Goal: Check status

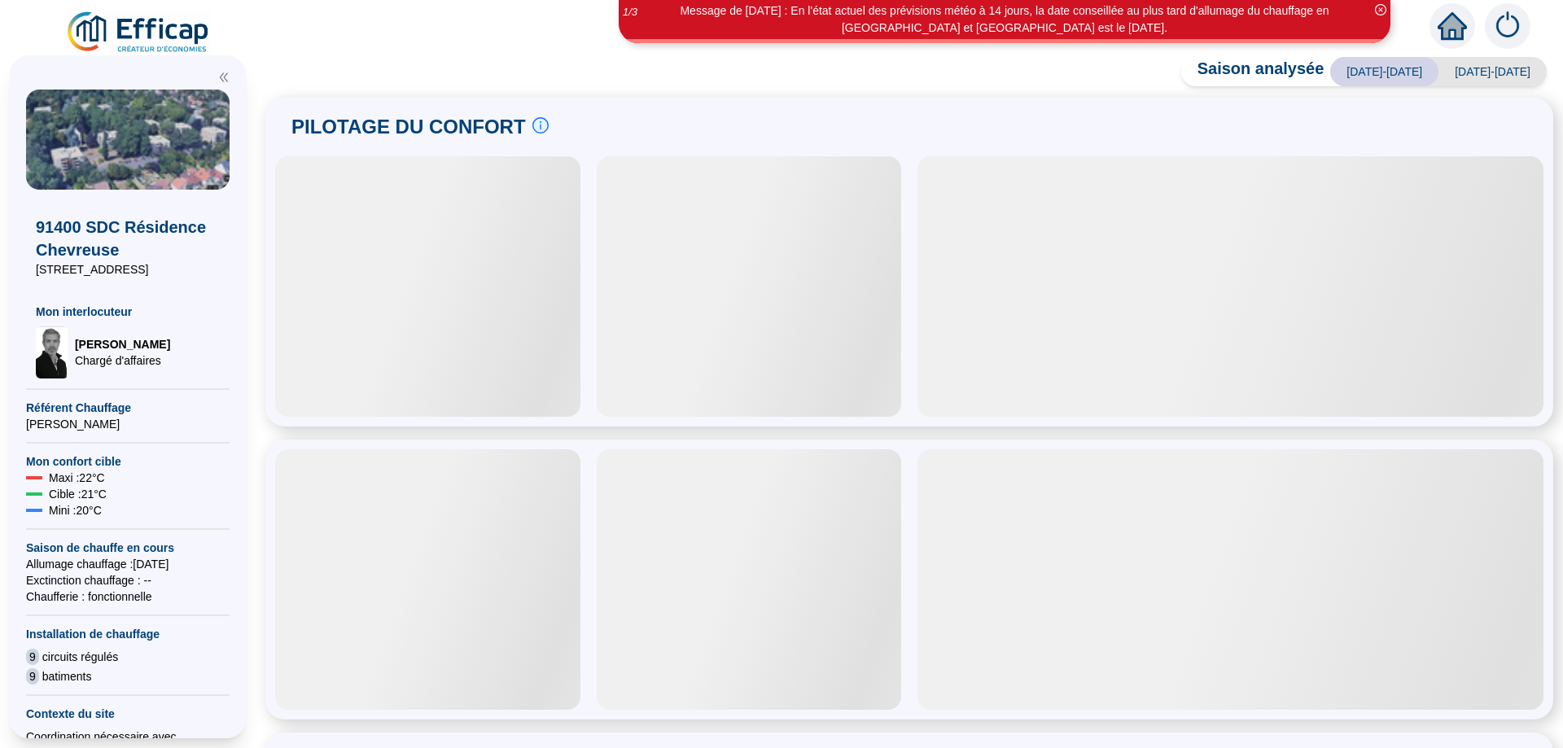
click at [492, 245] on div at bounding box center [427, 286] width 305 height 261
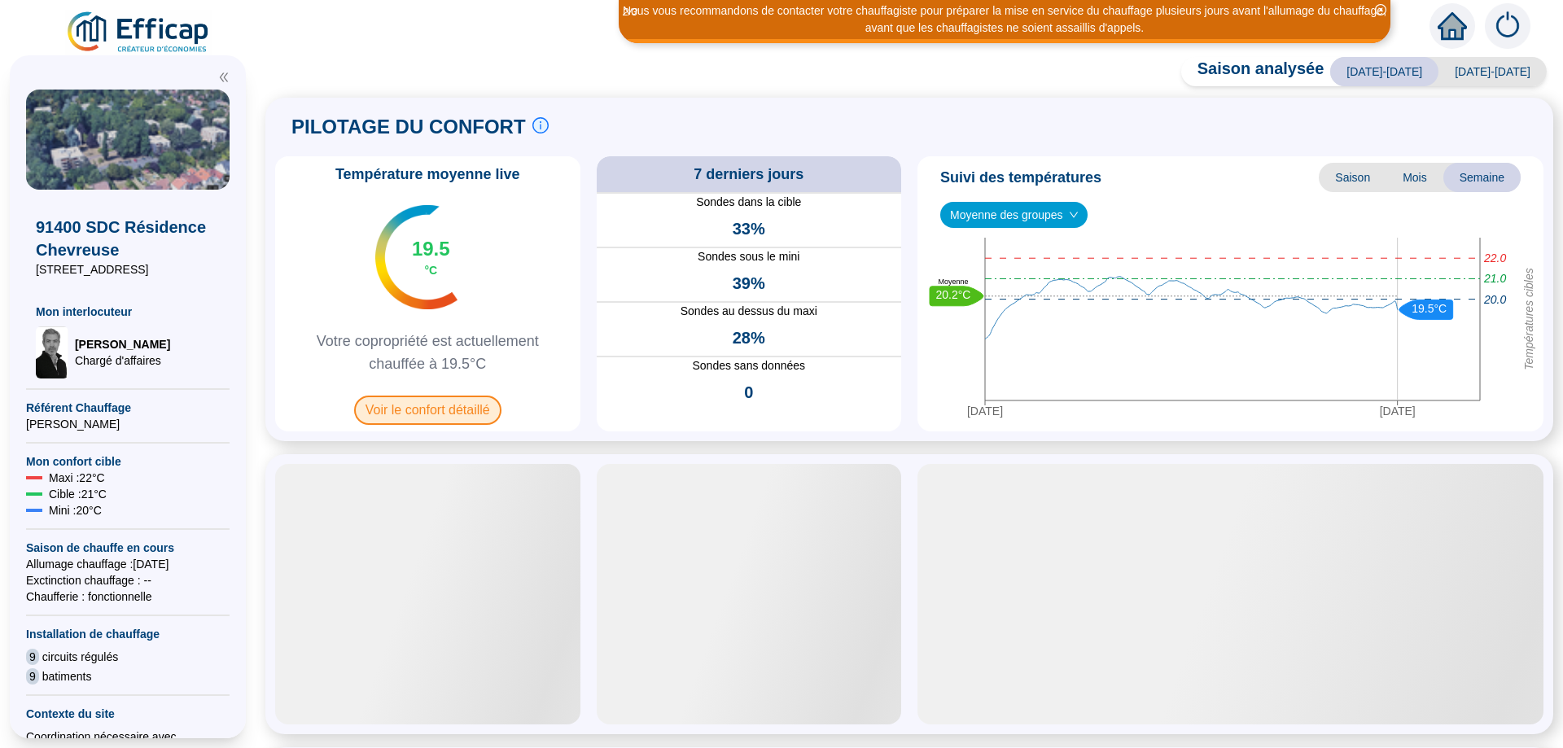
click at [430, 406] on span "Voir le confort détaillé" at bounding box center [427, 410] width 147 height 29
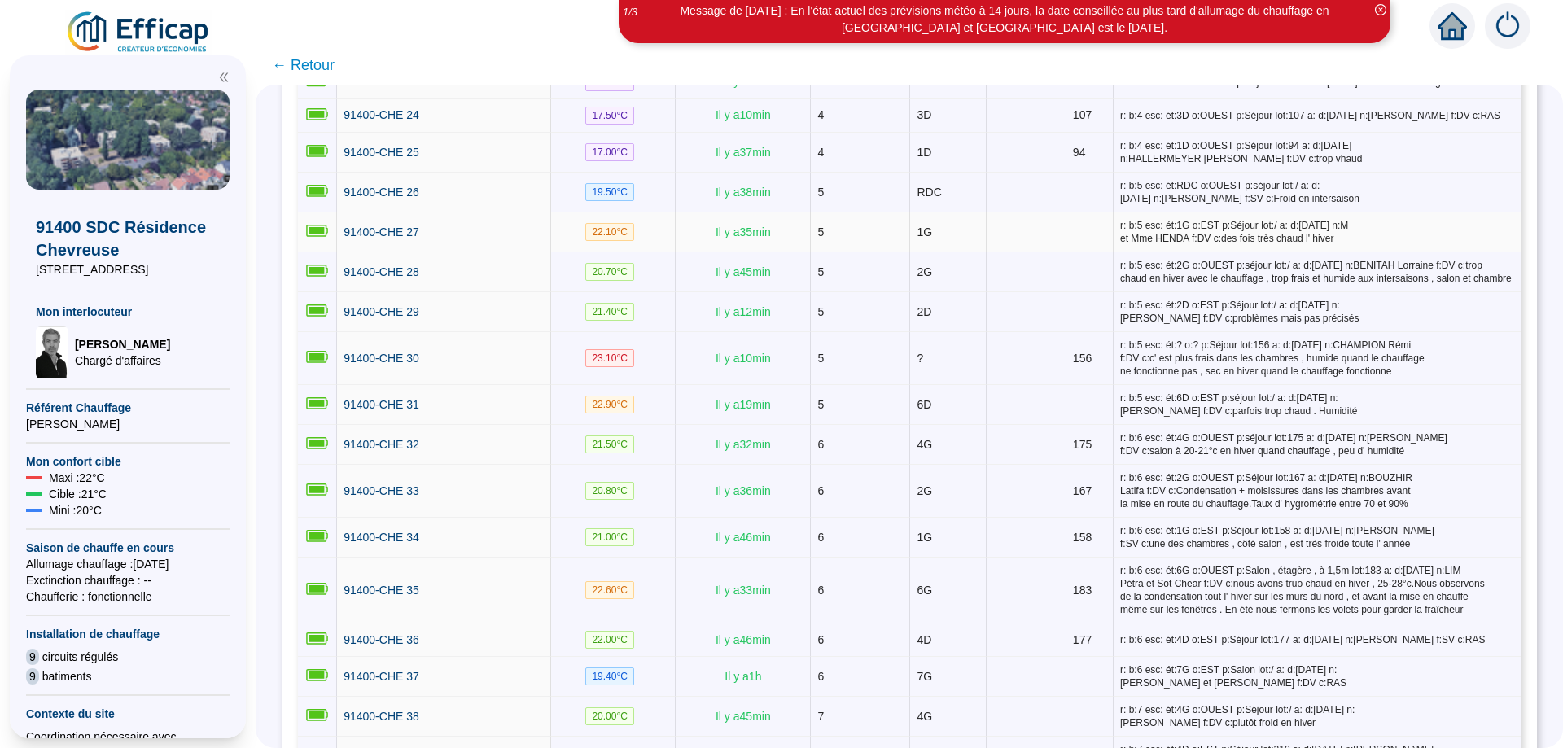
scroll to position [1231, 0]
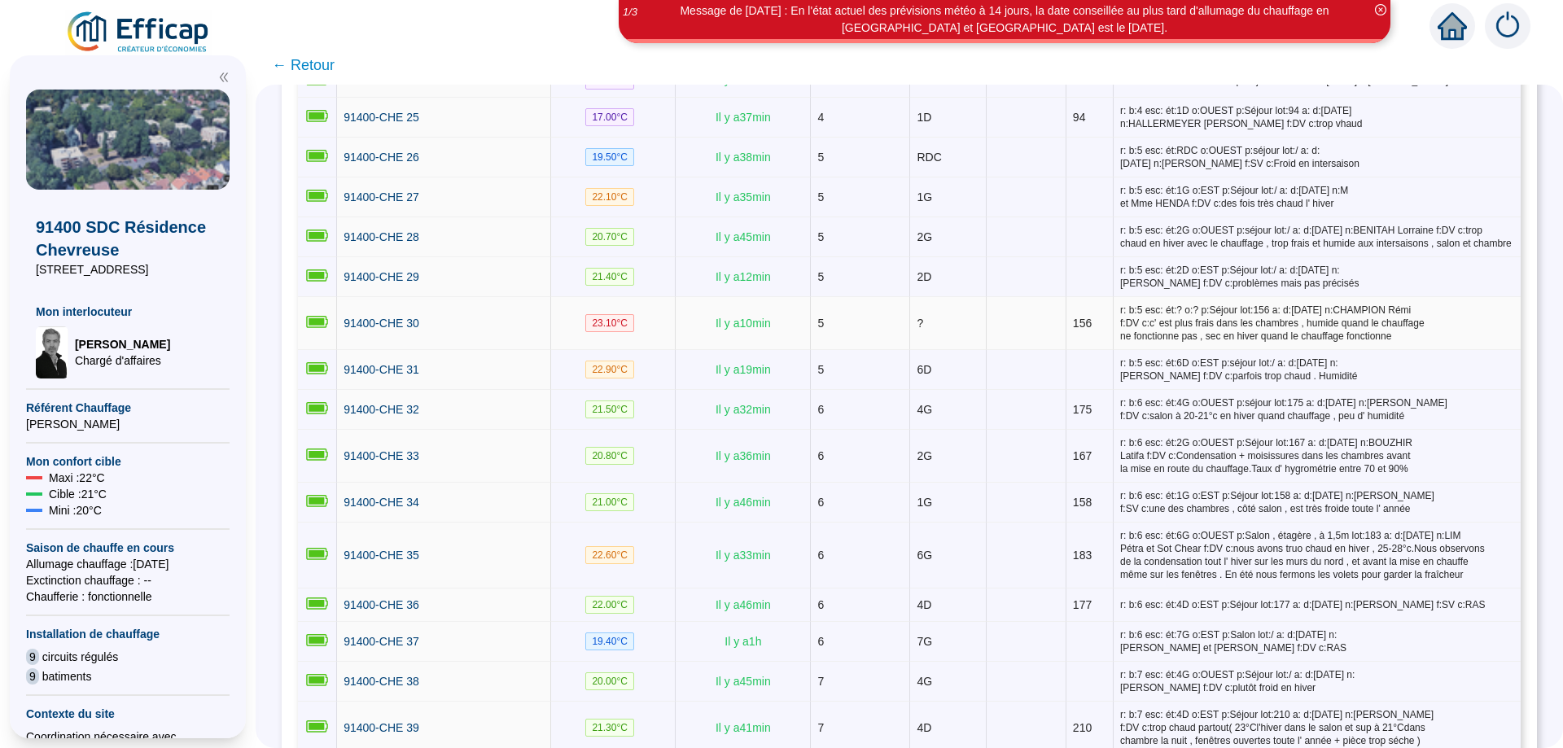
click at [520, 322] on div "91400-CHE 30" at bounding box center [444, 323] width 200 height 17
click at [401, 318] on span "91400-CHE 30" at bounding box center [382, 323] width 76 height 13
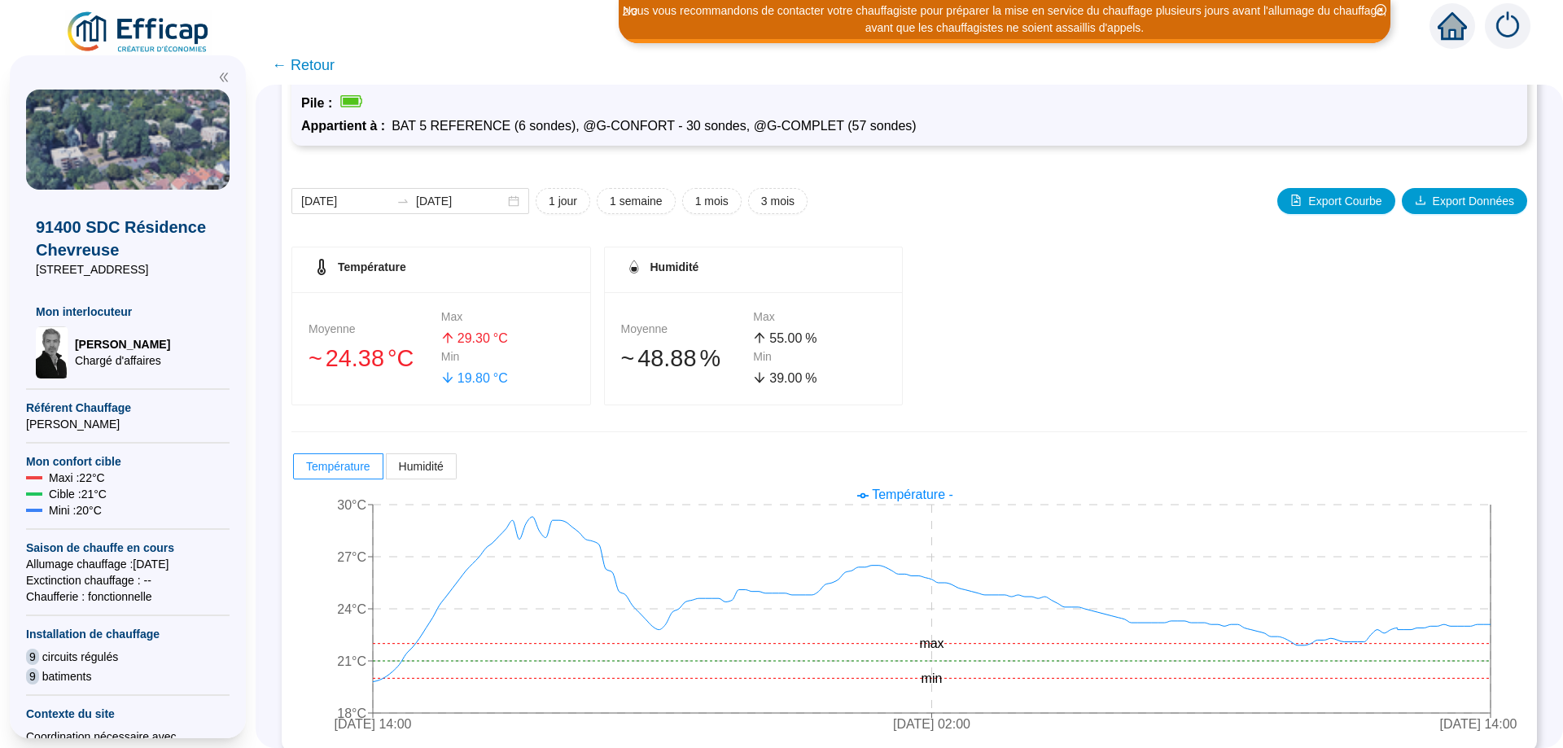
scroll to position [141, 0]
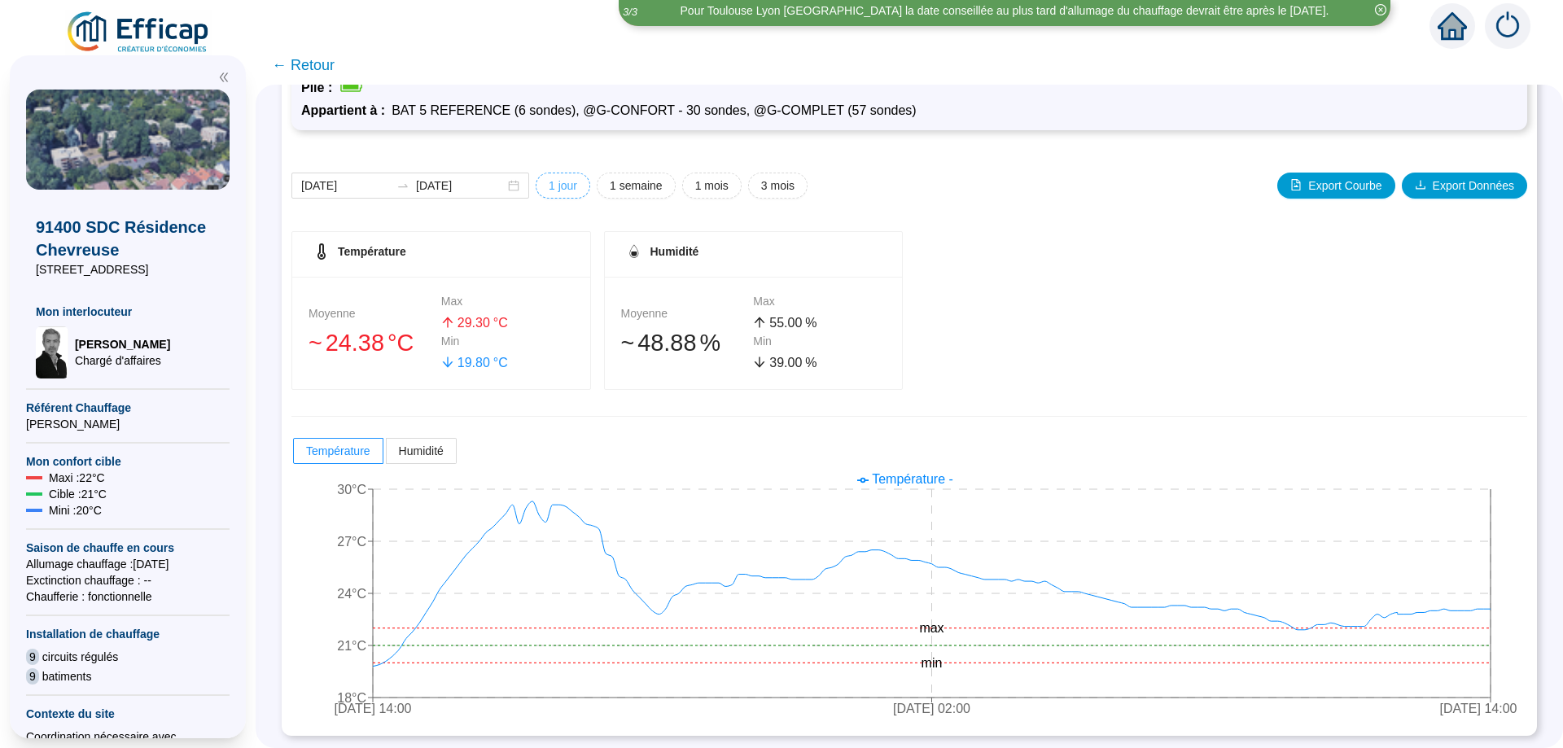
click at [563, 181] on span "1 jour" at bounding box center [563, 185] width 28 height 17
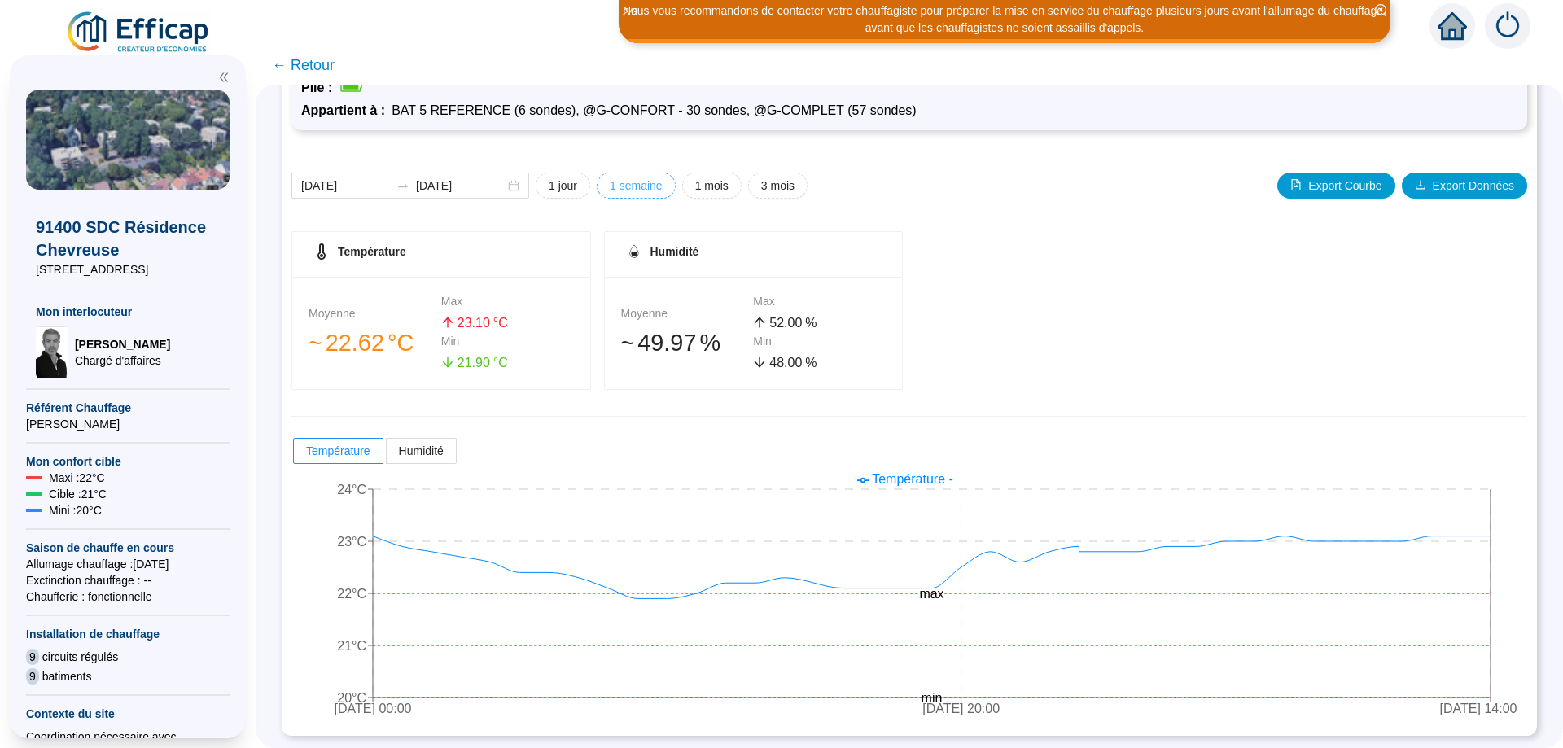
click at [655, 186] on span "1 semaine" at bounding box center [636, 185] width 53 height 17
type input "[DATE]"
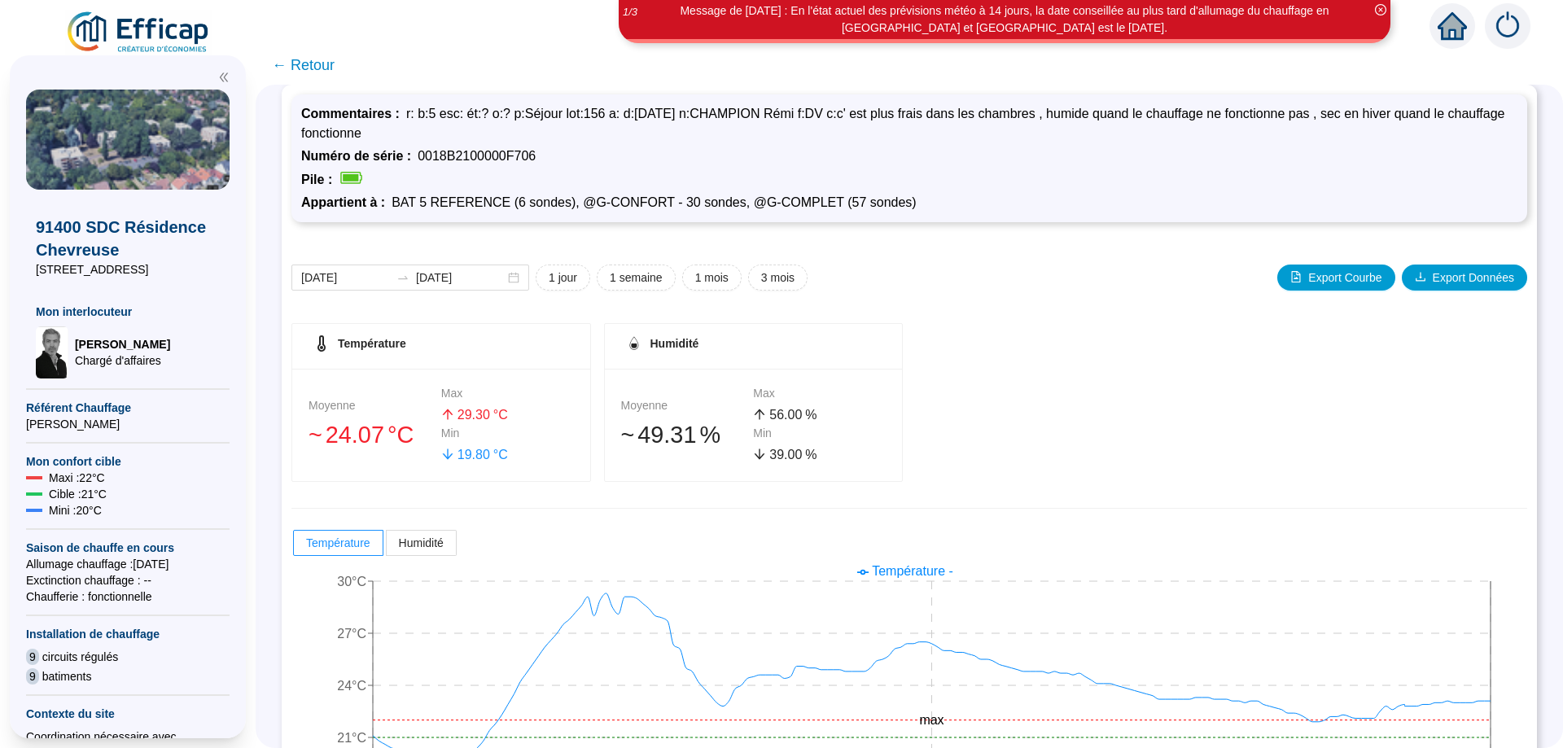
scroll to position [0, 0]
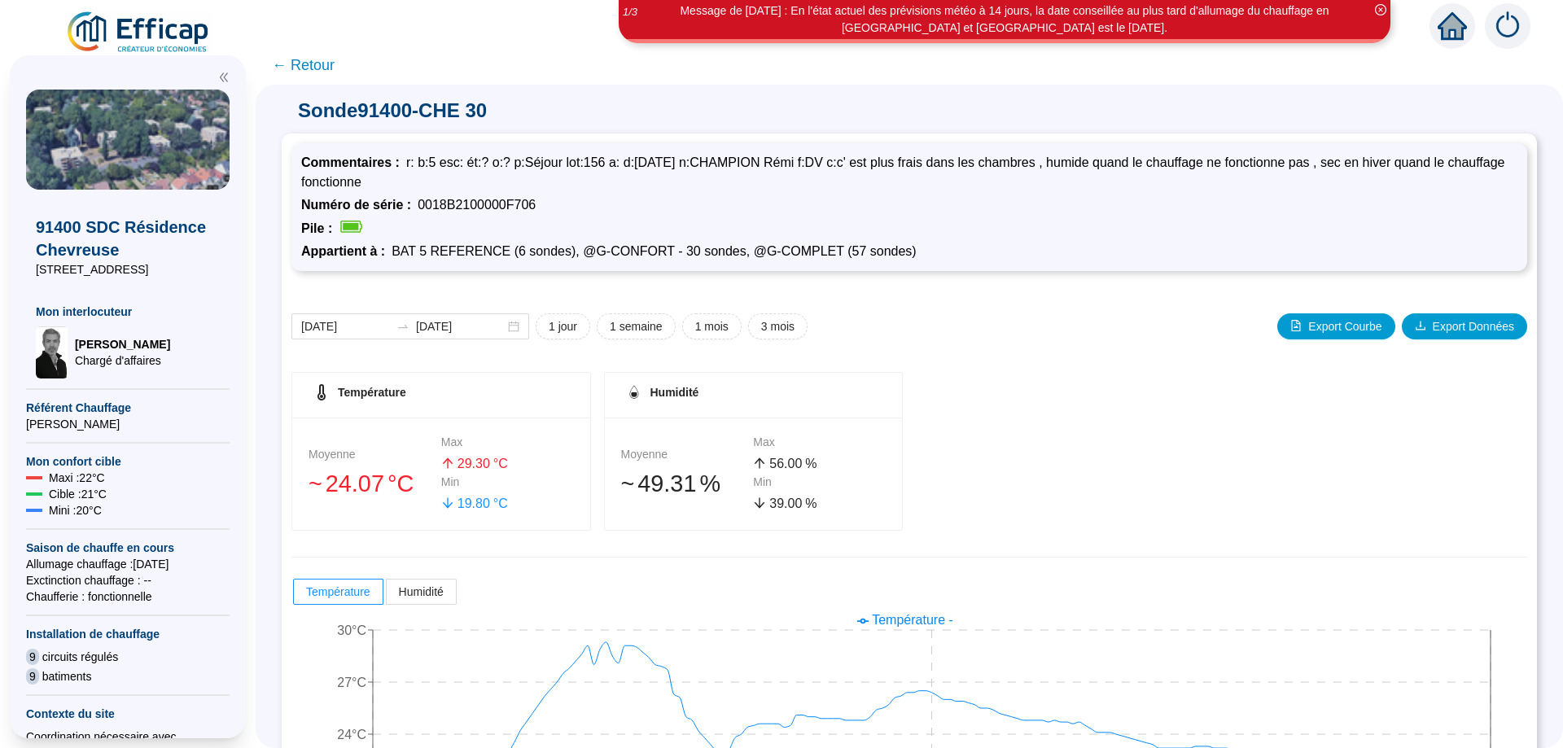
click at [313, 68] on span "← Retour" at bounding box center [303, 65] width 63 height 23
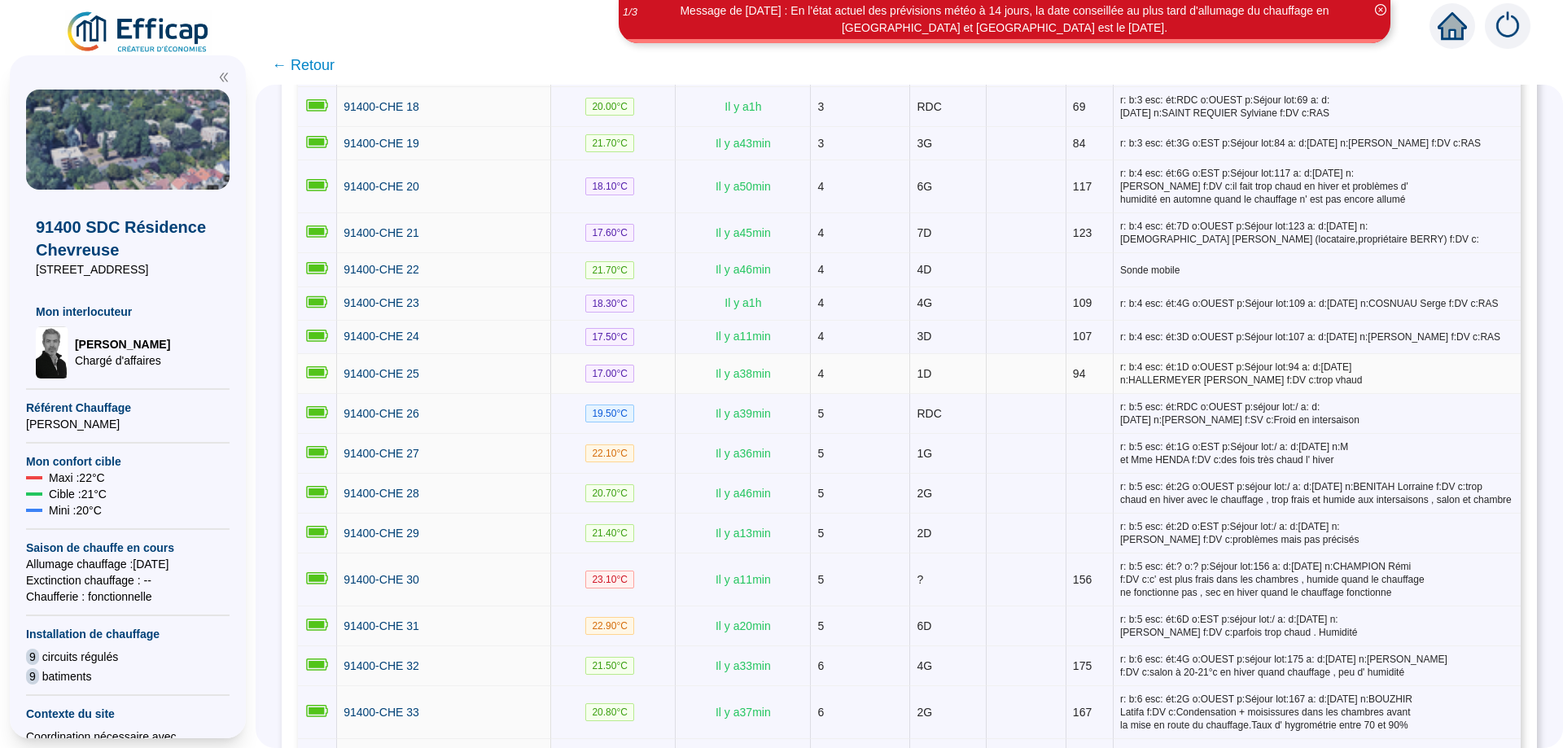
scroll to position [1128, 0]
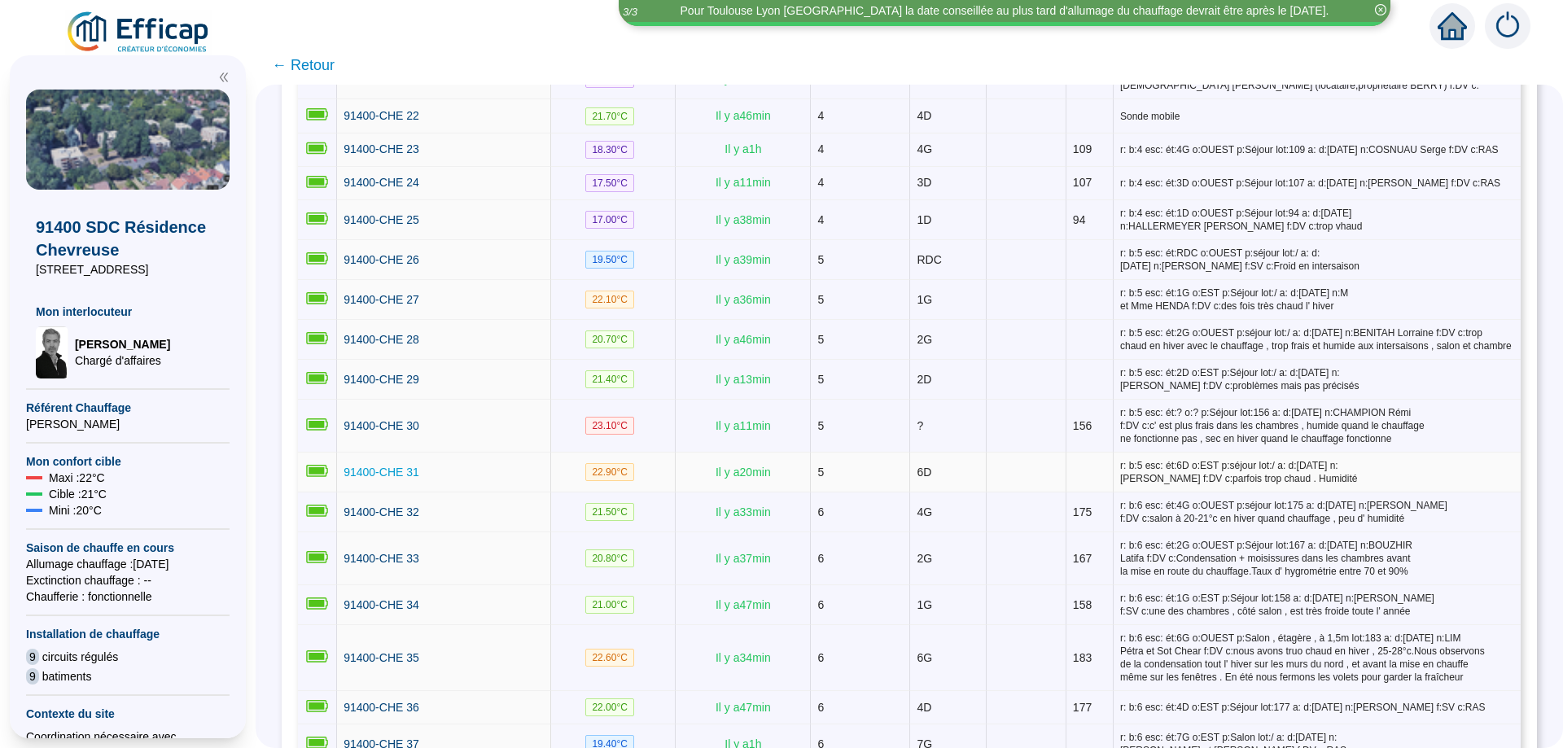
click at [362, 466] on span "91400-CHE 31" at bounding box center [382, 472] width 76 height 13
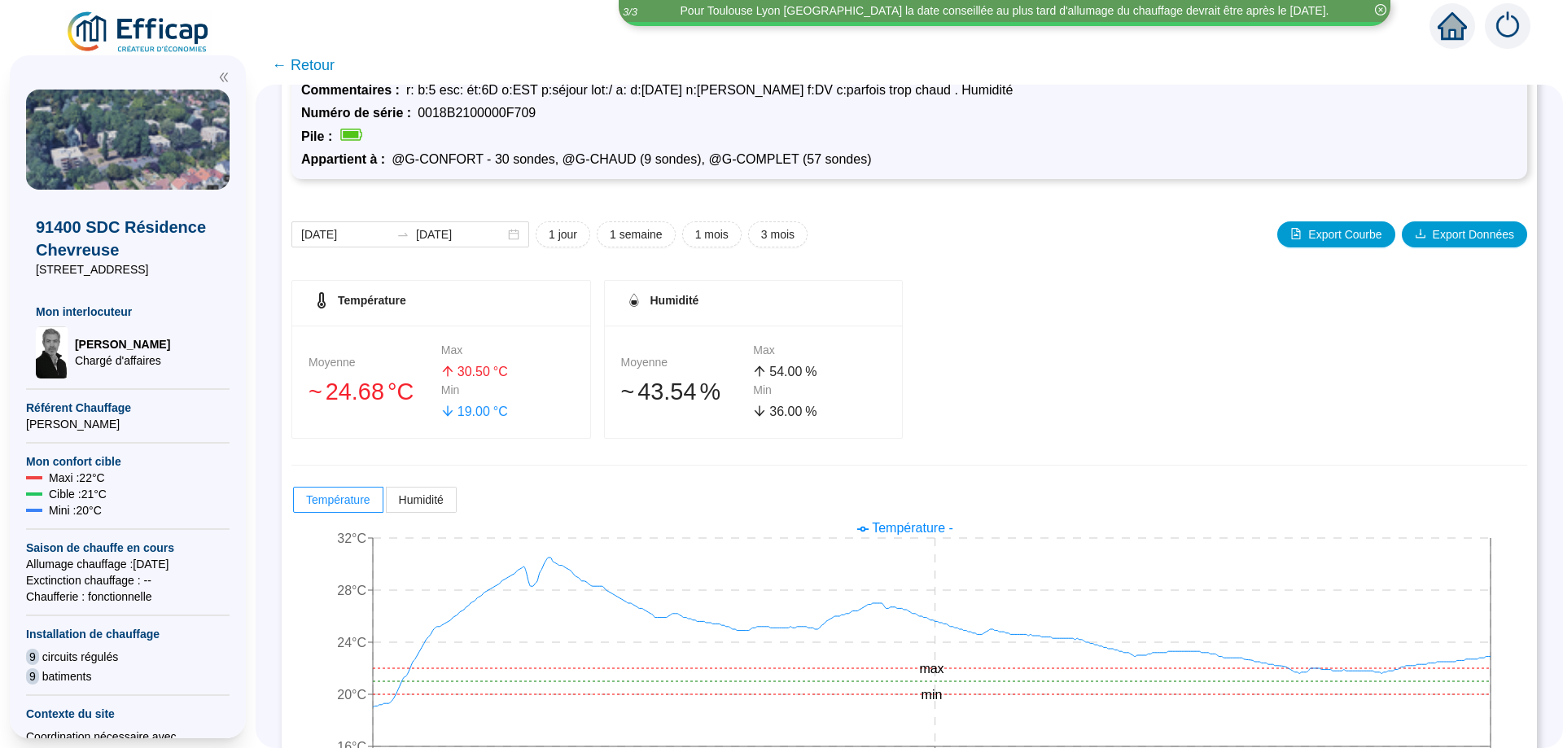
scroll to position [121, 0]
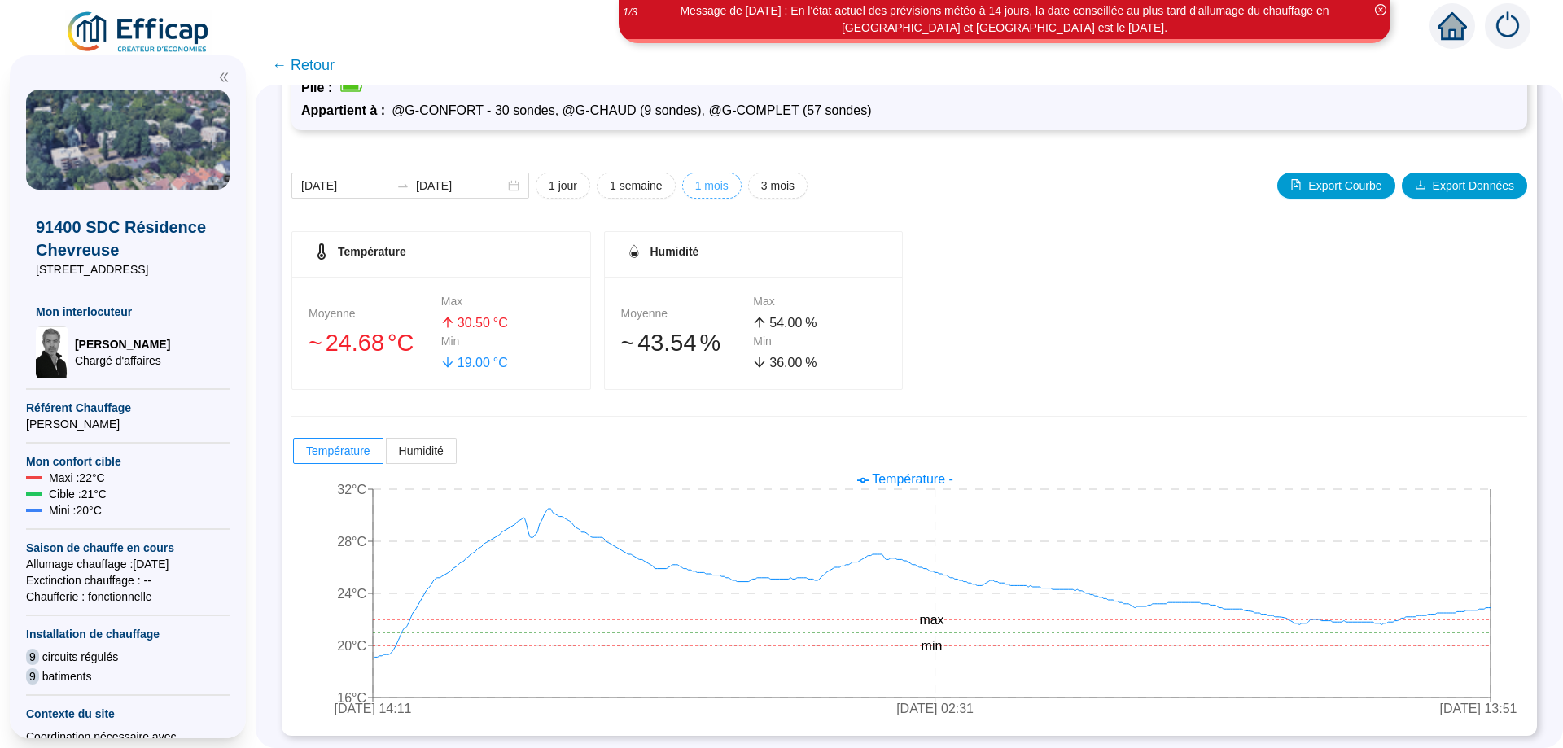
click at [697, 184] on span "1 mois" at bounding box center [711, 185] width 33 height 17
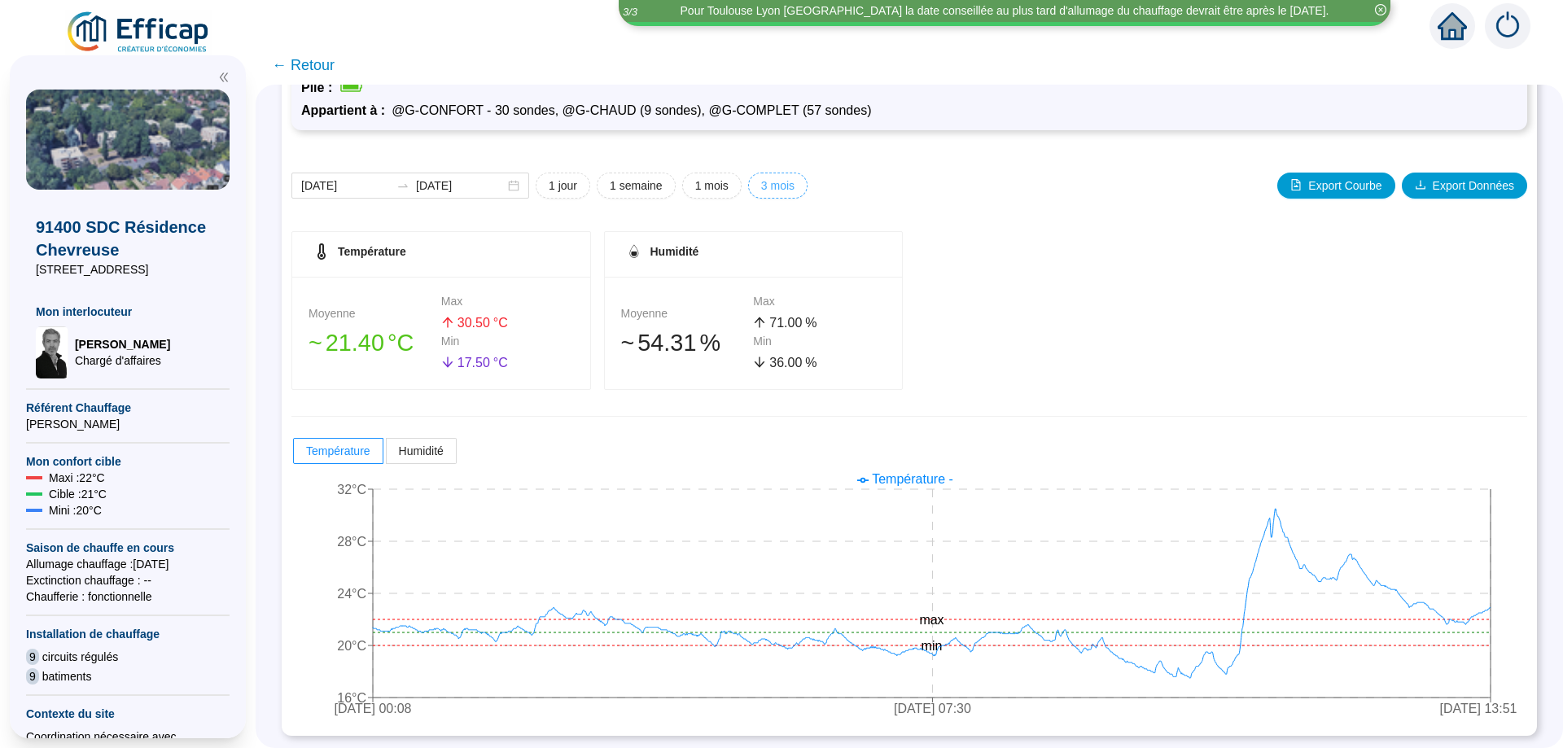
click at [770, 183] on span "3 mois" at bounding box center [777, 185] width 33 height 17
type input "[DATE]"
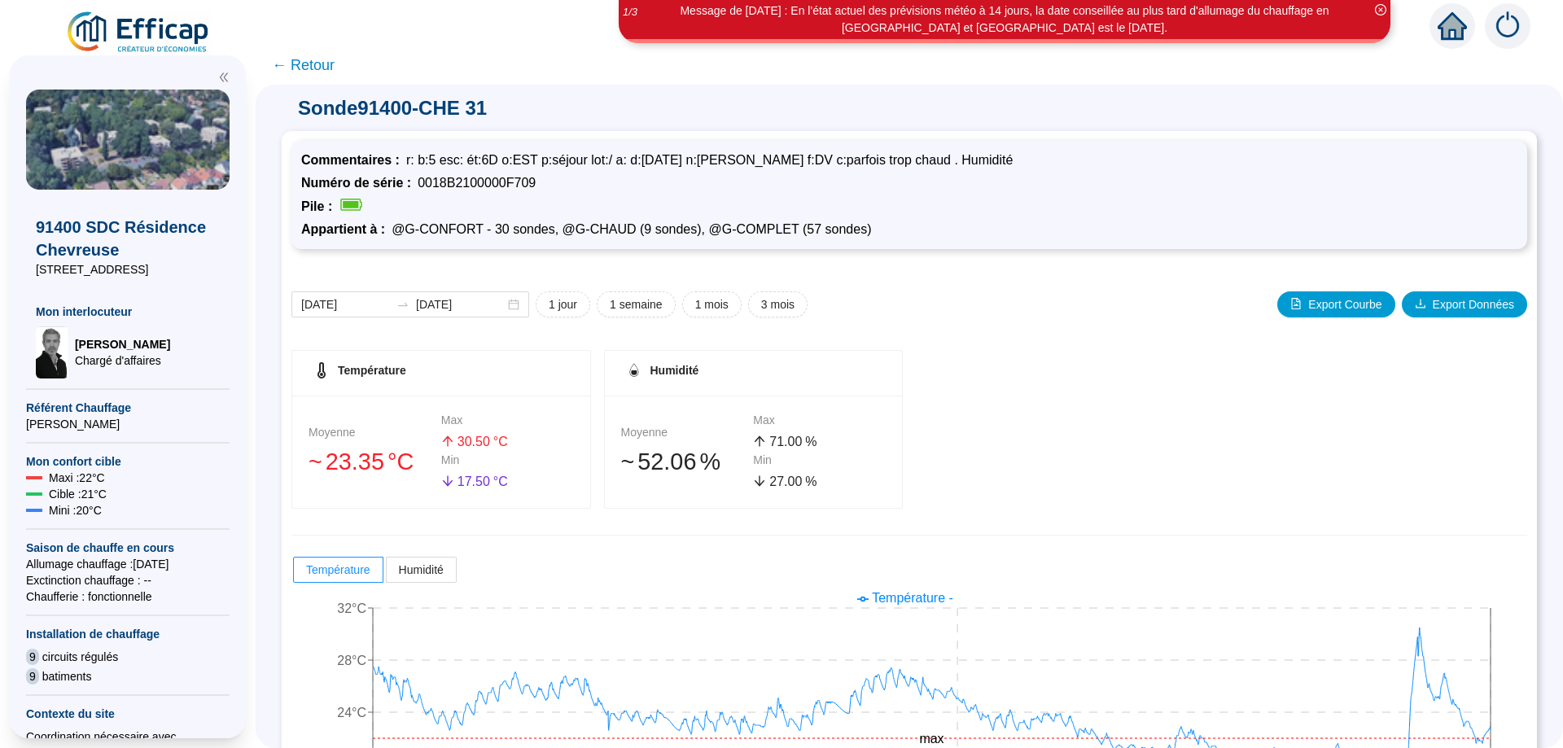
scroll to position [0, 0]
click at [317, 68] on span "← Retour" at bounding box center [303, 65] width 63 height 23
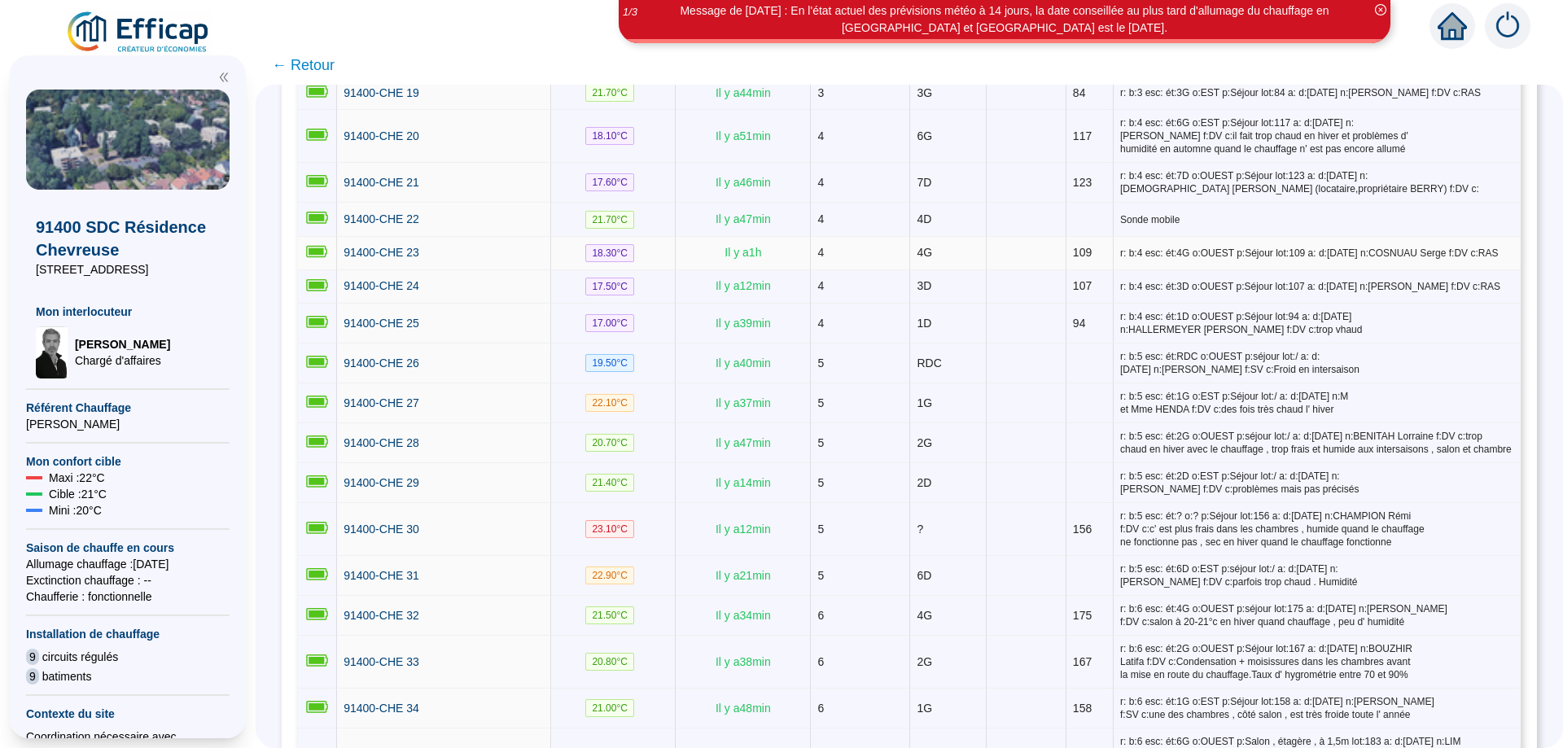
scroll to position [1026, 0]
click at [387, 522] on span "91400-CHE 30" at bounding box center [382, 528] width 76 height 13
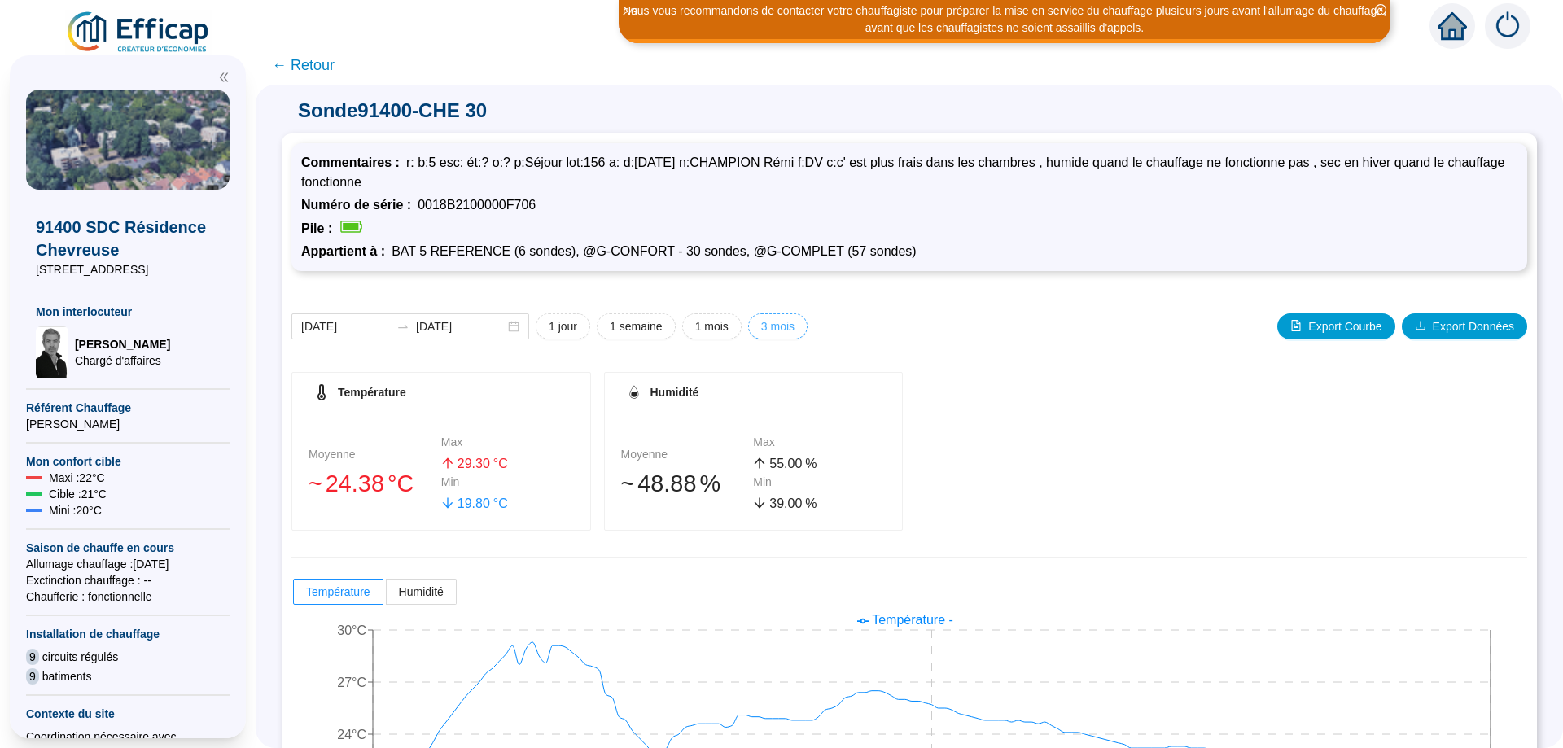
click at [761, 325] on span "3 mois" at bounding box center [777, 326] width 33 height 17
type input "[DATE]"
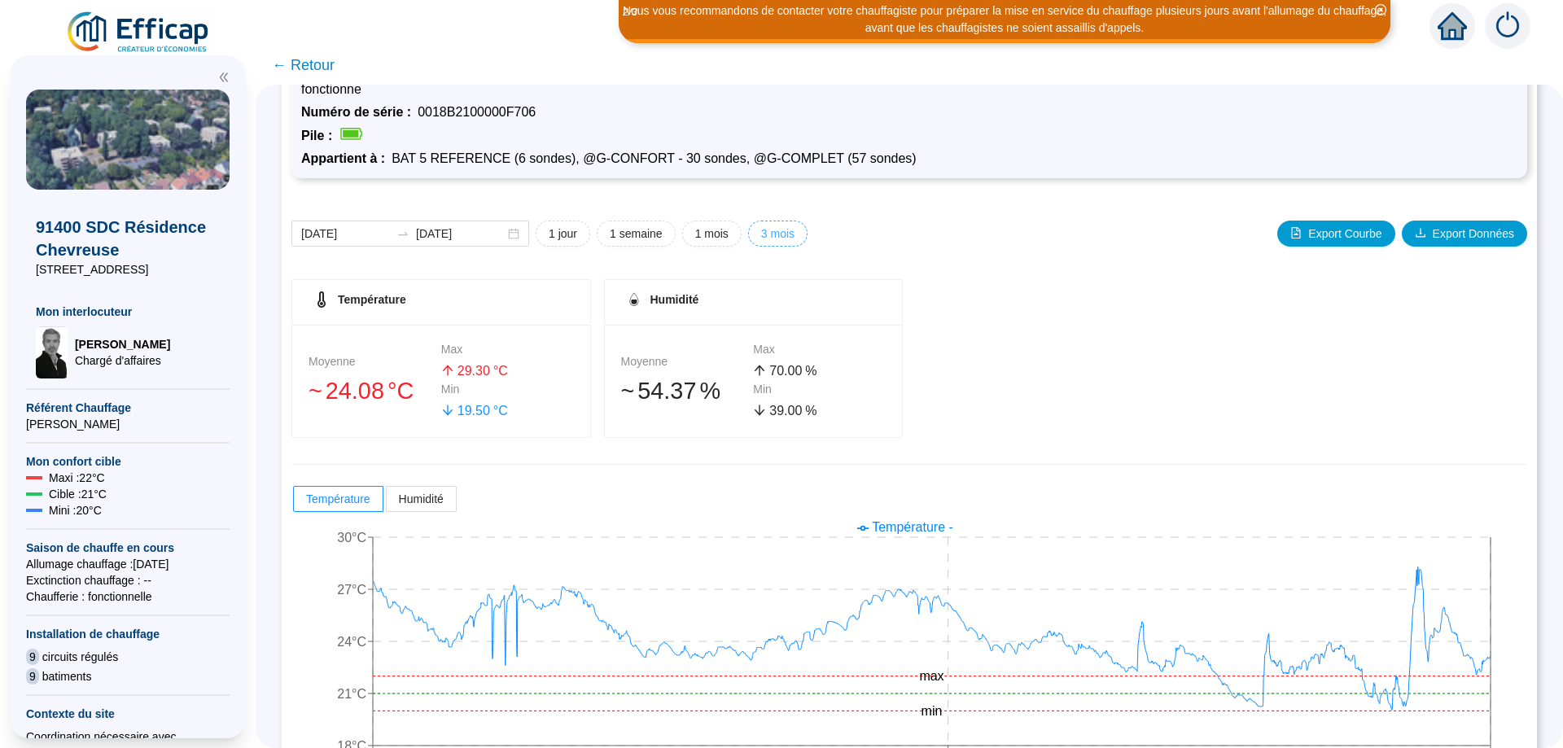
scroll to position [141, 0]
